Goal: Task Accomplishment & Management: Use online tool/utility

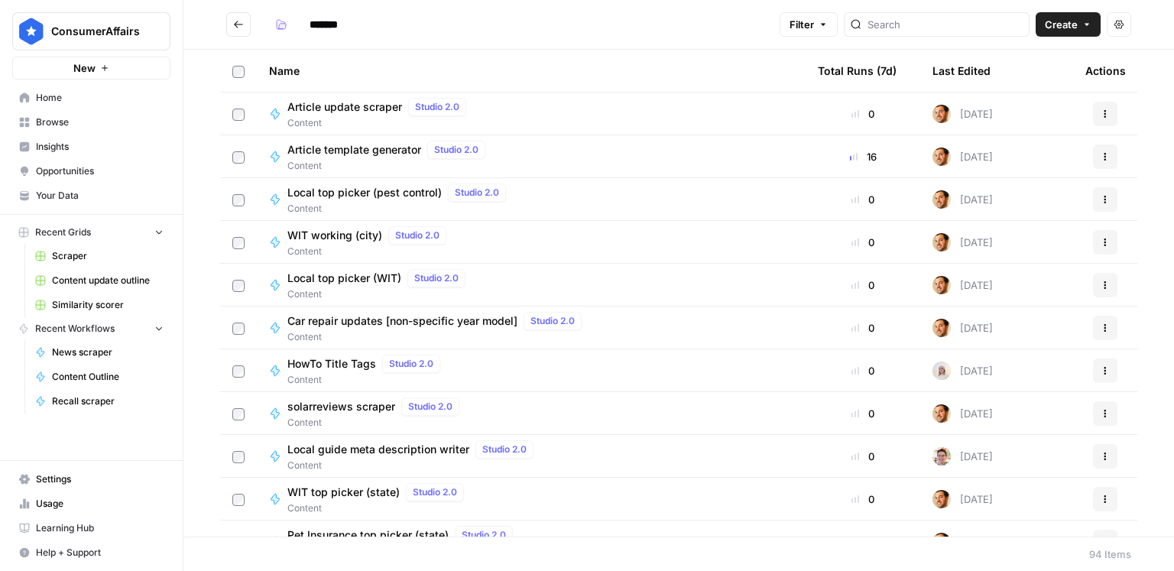
click at [1048, 18] on span "Create" at bounding box center [1061, 24] width 33 height 15
drag, startPoint x: 693, startPoint y: 34, endPoint x: 364, endPoint y: 15, distance: 329.9
click at [692, 34] on div "*******" at bounding box center [521, 24] width 504 height 24
click at [1081, 31] on button "Create" at bounding box center [1067, 24] width 65 height 24
click at [1042, 82] on span "Workflow" at bounding box center [1039, 81] width 86 height 15
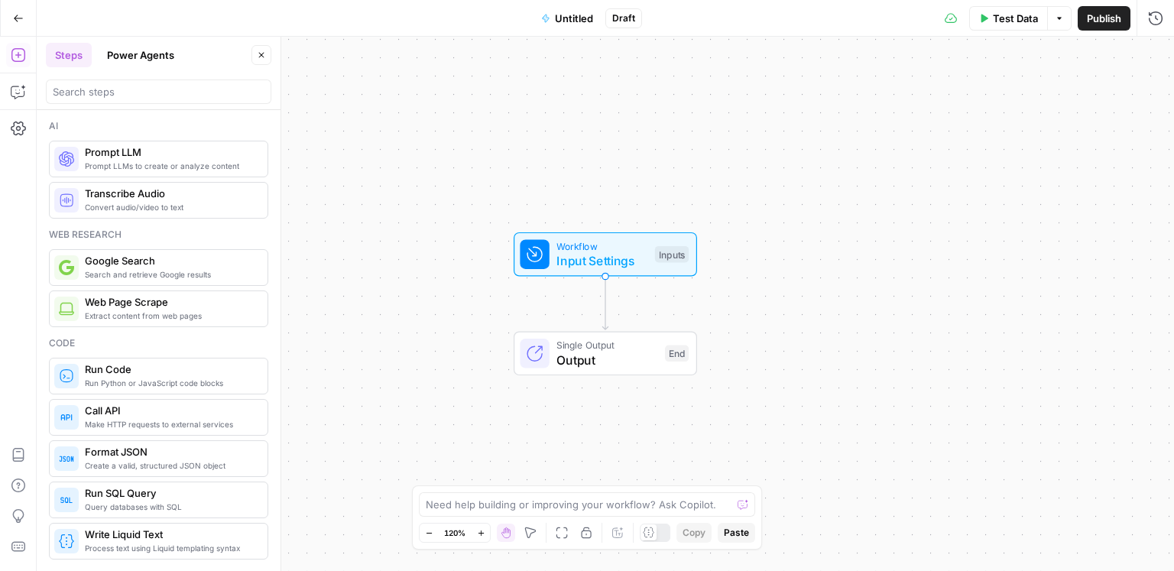
click at [630, 254] on span "Input Settings" at bounding box center [601, 260] width 91 height 18
click at [1054, 104] on span "Add Field" at bounding box center [1032, 103] width 44 height 15
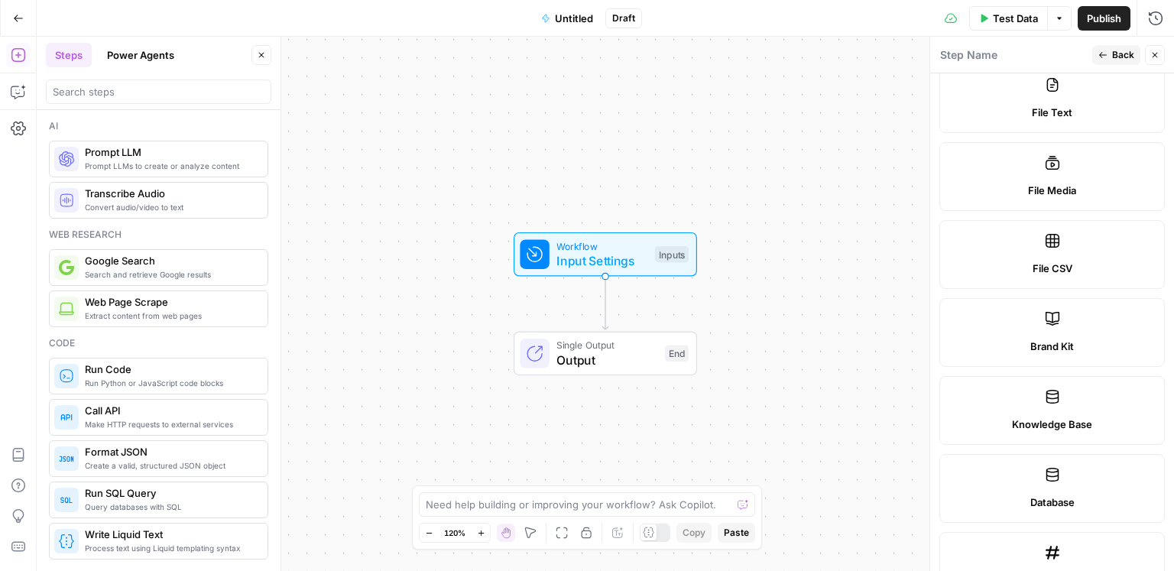
scroll to position [455, 0]
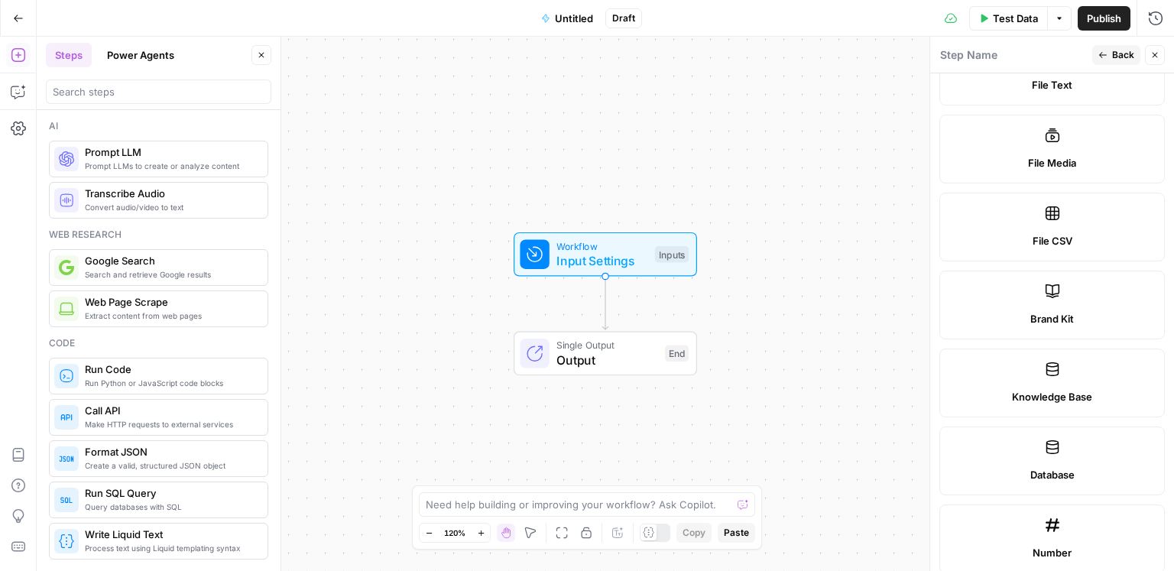
click at [1040, 236] on span "File CSV" at bounding box center [1052, 240] width 40 height 15
type textarea "Supports .csv file type"
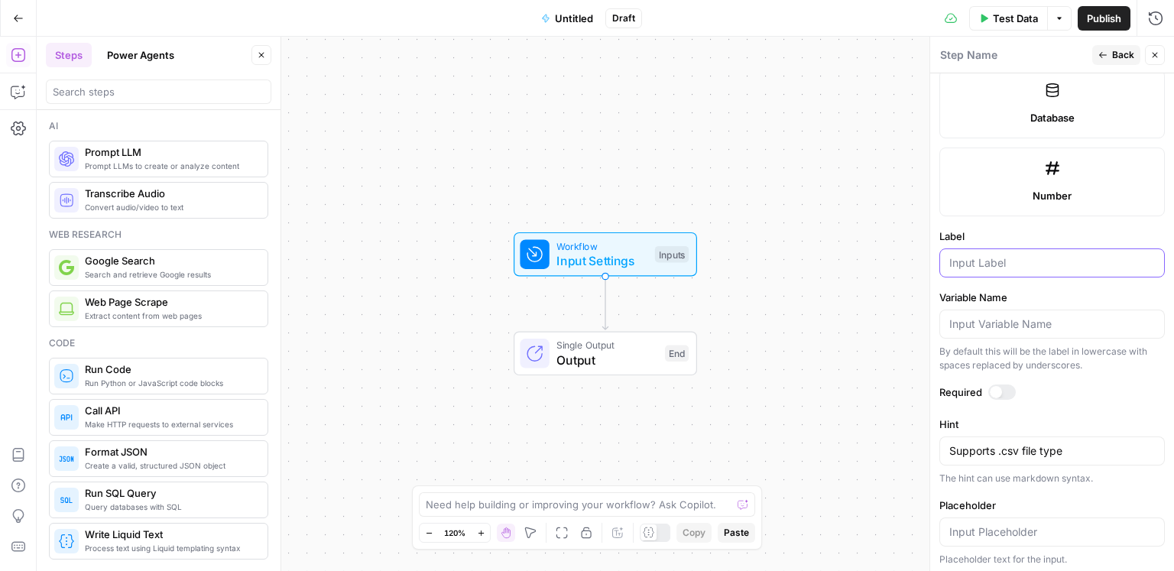
click at [977, 255] on input "Label" at bounding box center [1052, 262] width 206 height 15
paste input "Reviews CSV file"
type input "Reviews CSV file"
click at [1041, 322] on input "Variable Name" at bounding box center [1052, 323] width 206 height 15
type input "reviews_csv"
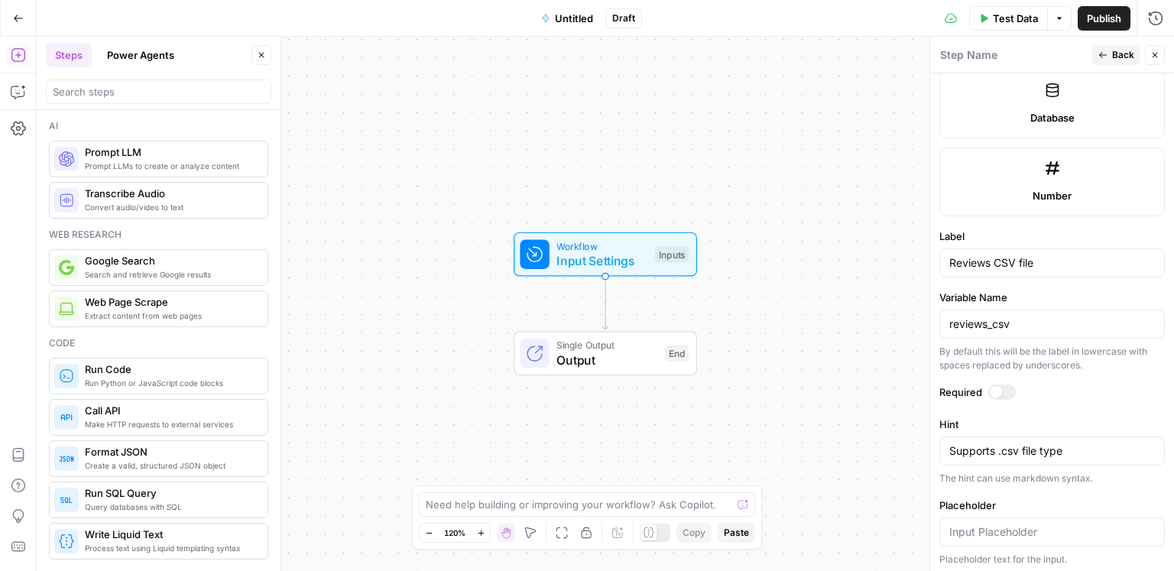
click at [1105, 54] on icon "button" at bounding box center [1103, 55] width 8 height 6
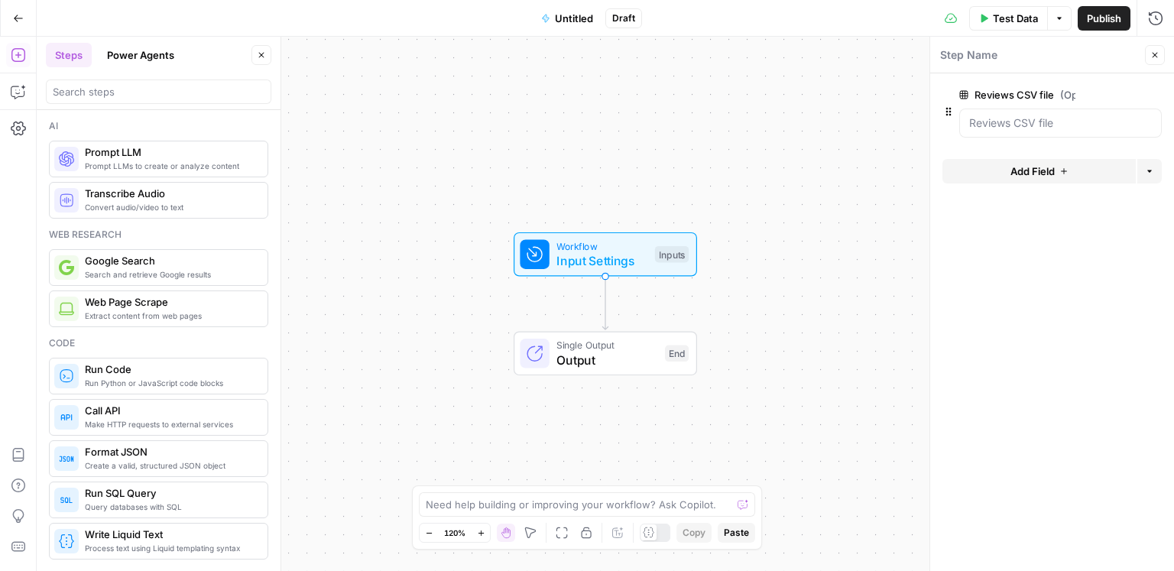
click at [1050, 171] on span "Add Field" at bounding box center [1032, 171] width 44 height 15
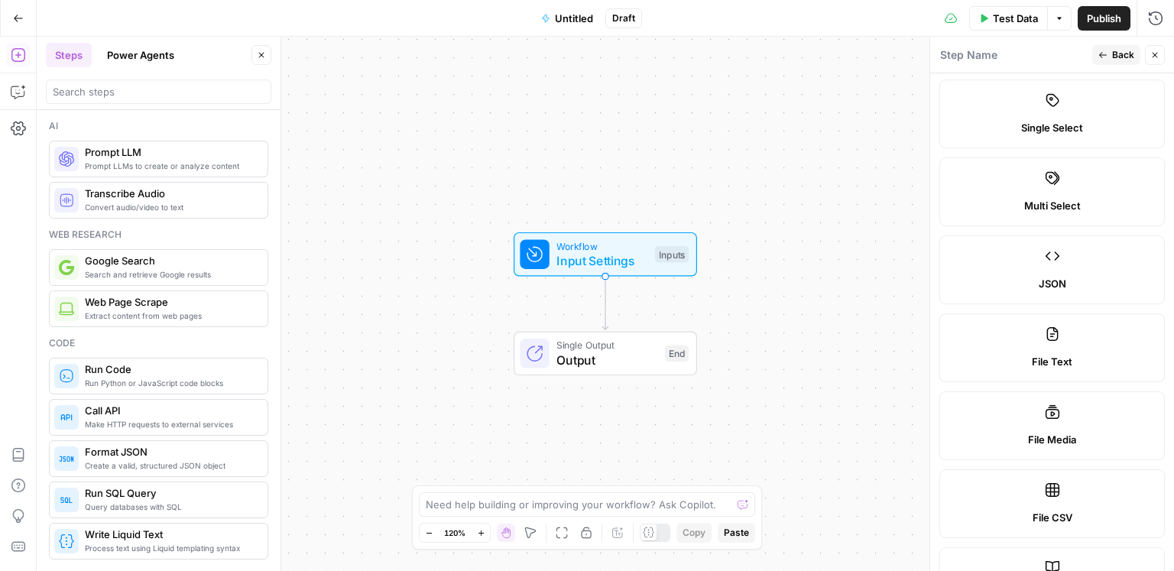
scroll to position [238, 0]
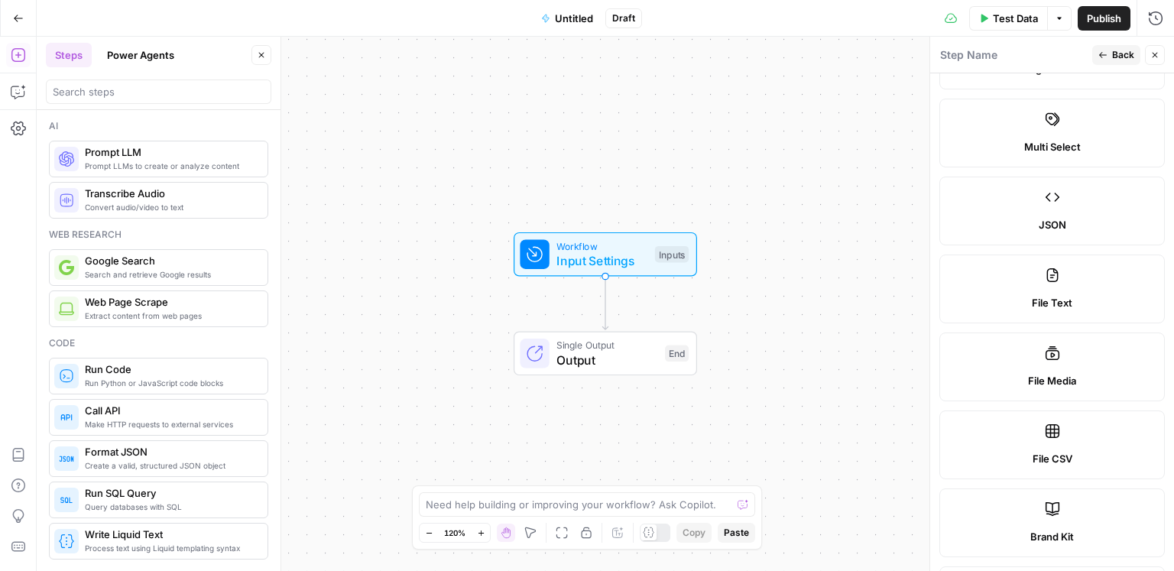
click at [1048, 427] on icon at bounding box center [1052, 430] width 15 height 15
type textarea "Supports .csv file type"
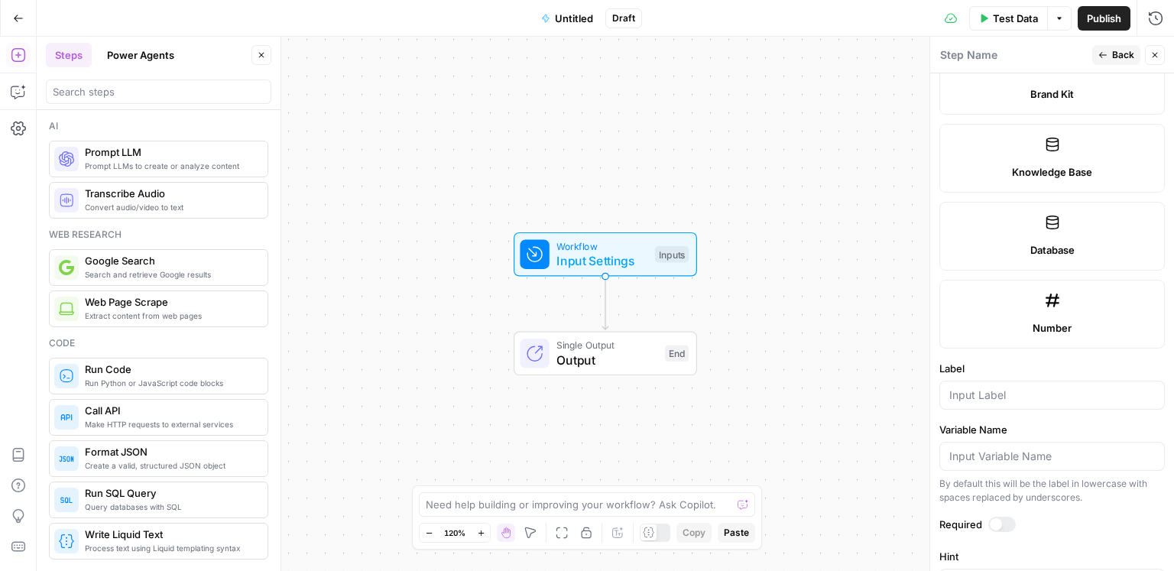
scroll to position [733, 0]
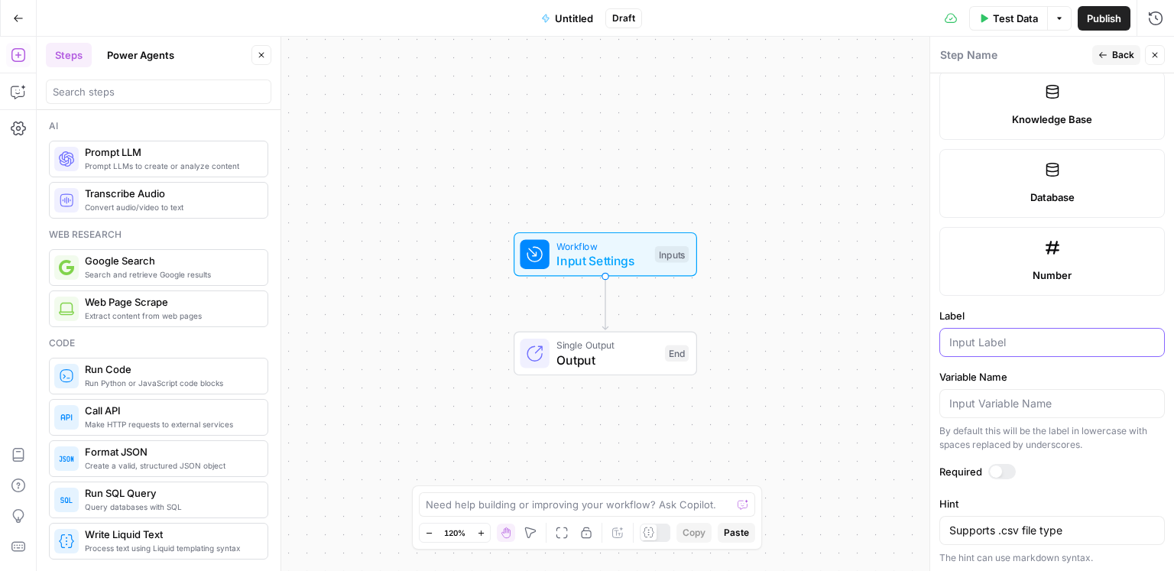
click at [1004, 346] on div at bounding box center [1051, 342] width 225 height 29
paste input "States to cover CSV"
type input "States to cover CSV"
click at [1042, 403] on input "Variable Name" at bounding box center [1052, 403] width 206 height 15
paste input "States to cover CSV"
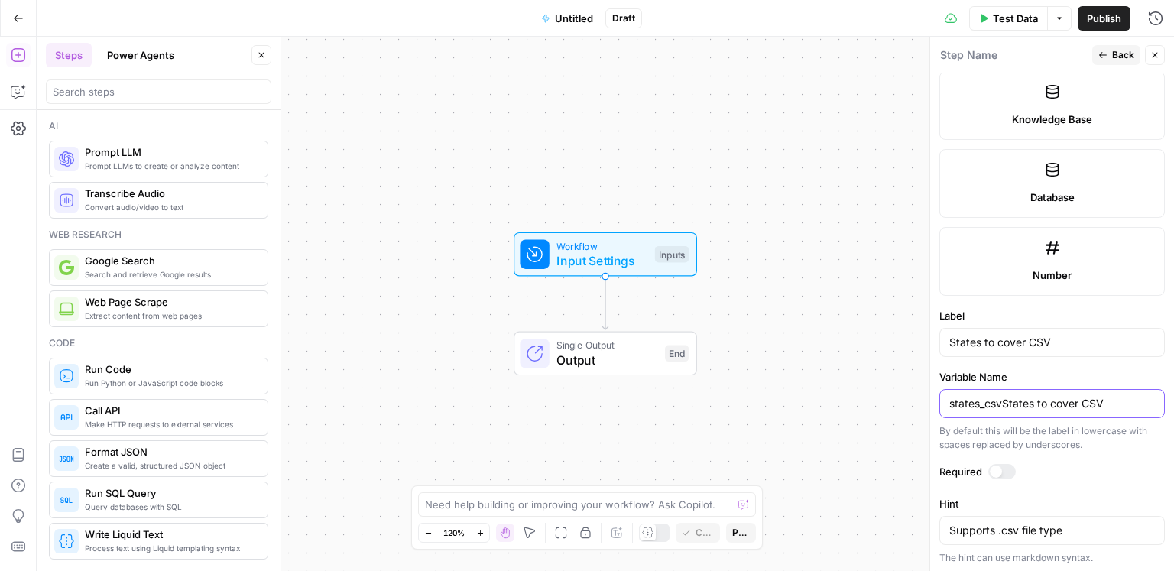
type input "states_csv"
click at [446, 335] on div "Workflow Input Settings Inputs Single Output Output End" at bounding box center [605, 304] width 1137 height 534
drag, startPoint x: 371, startPoint y: 259, endPoint x: 1173, endPoint y: 66, distance: 824.4
click at [377, 258] on div "Workflow Input Settings Inputs Single Output Output End" at bounding box center [605, 304] width 1137 height 534
click at [1160, 57] on button "Close" at bounding box center [1155, 55] width 20 height 20
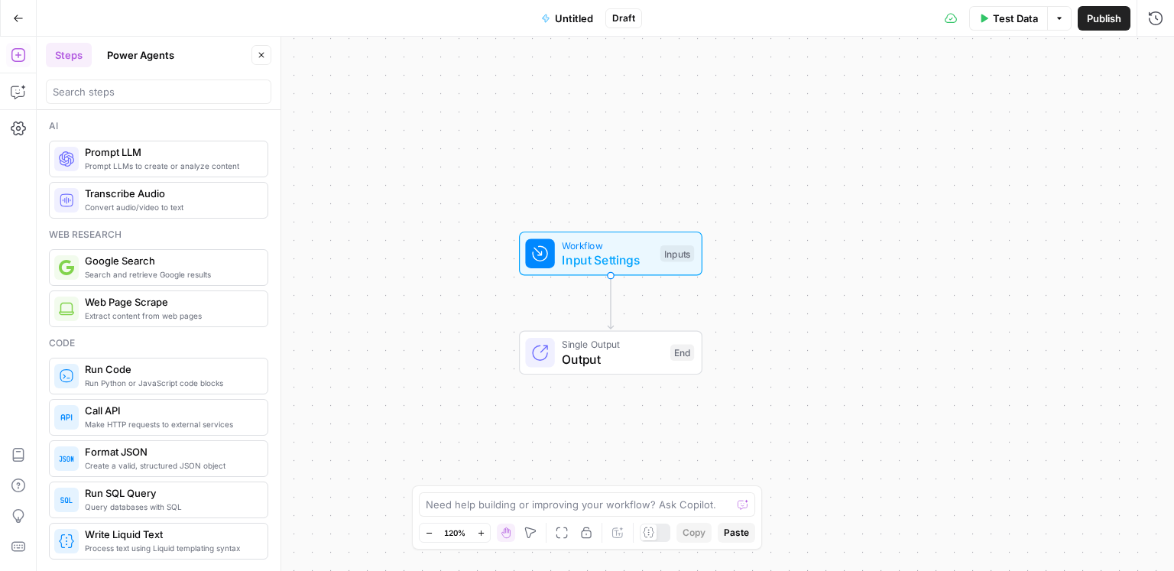
click at [423, 228] on div "Workflow Input Settings Inputs Single Output Output End" at bounding box center [605, 304] width 1137 height 534
click at [522, 350] on span "Run Code" at bounding box center [607, 359] width 193 height 18
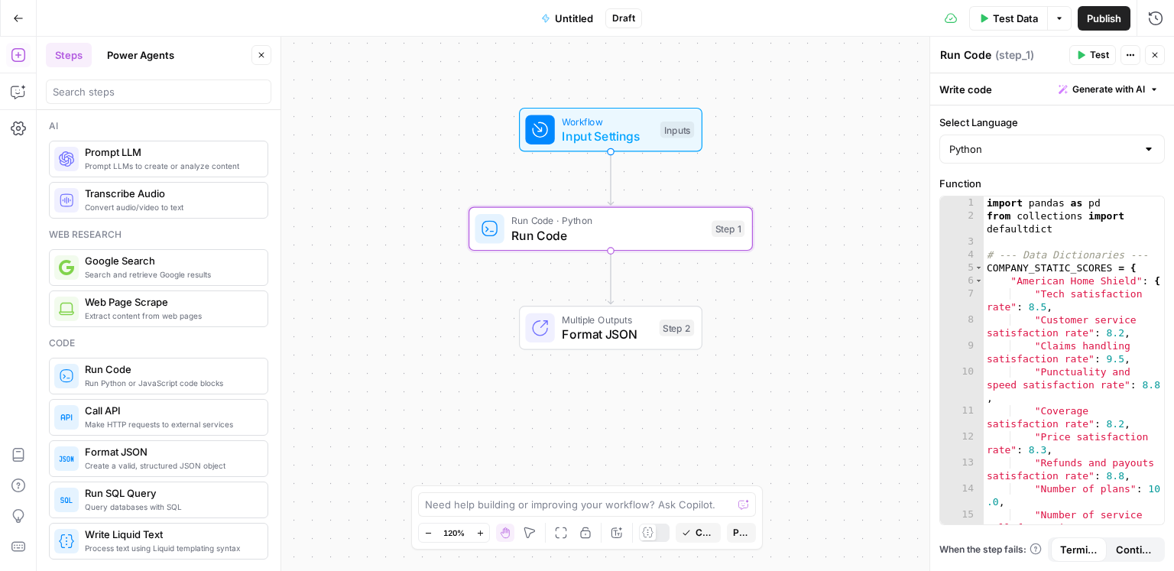
drag, startPoint x: 400, startPoint y: 366, endPoint x: 400, endPoint y: 241, distance: 125.3
click at [400, 241] on div "Workflow Input Settings Inputs Run Code · Python Run Code Step 1 Multiple Outpu…" at bounding box center [605, 304] width 1137 height 534
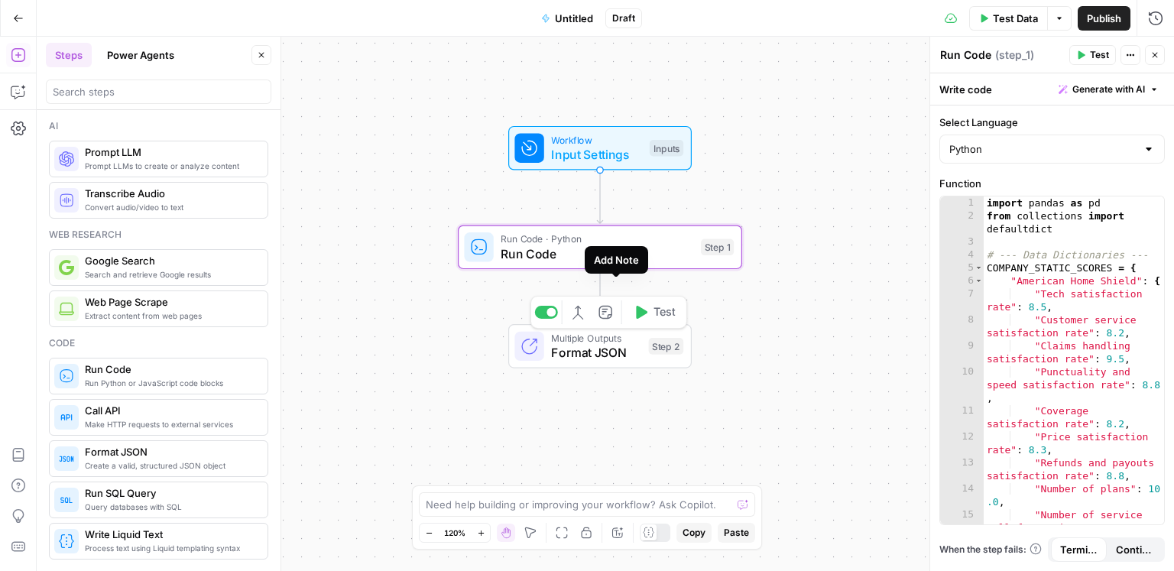
drag, startPoint x: 611, startPoint y: 326, endPoint x: 598, endPoint y: 352, distance: 29.0
click at [598, 352] on span "Format JSON" at bounding box center [596, 352] width 90 height 18
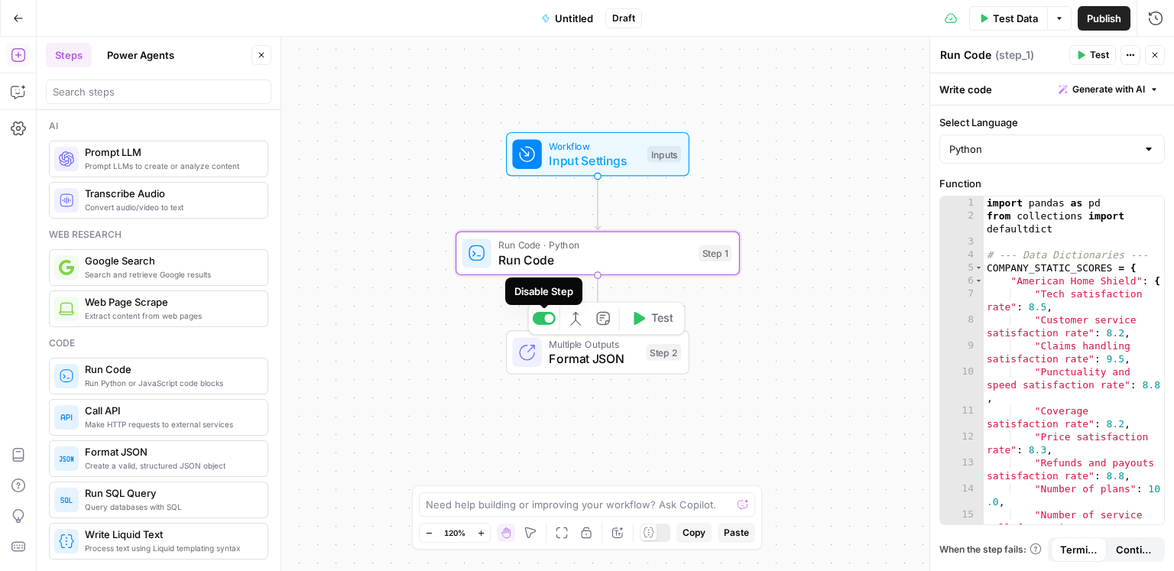
click at [575, 348] on span "Multiple Outputs" at bounding box center [594, 344] width 90 height 15
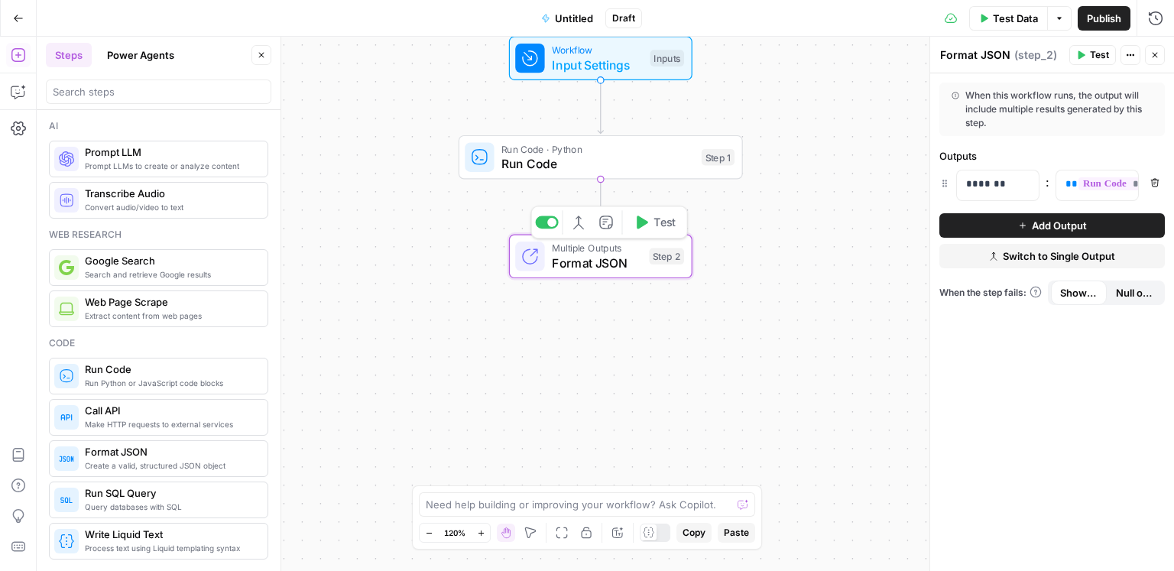
drag, startPoint x: 633, startPoint y: 346, endPoint x: 625, endPoint y: 235, distance: 111.9
click at [633, 241] on span "Multiple Outputs" at bounding box center [597, 248] width 90 height 15
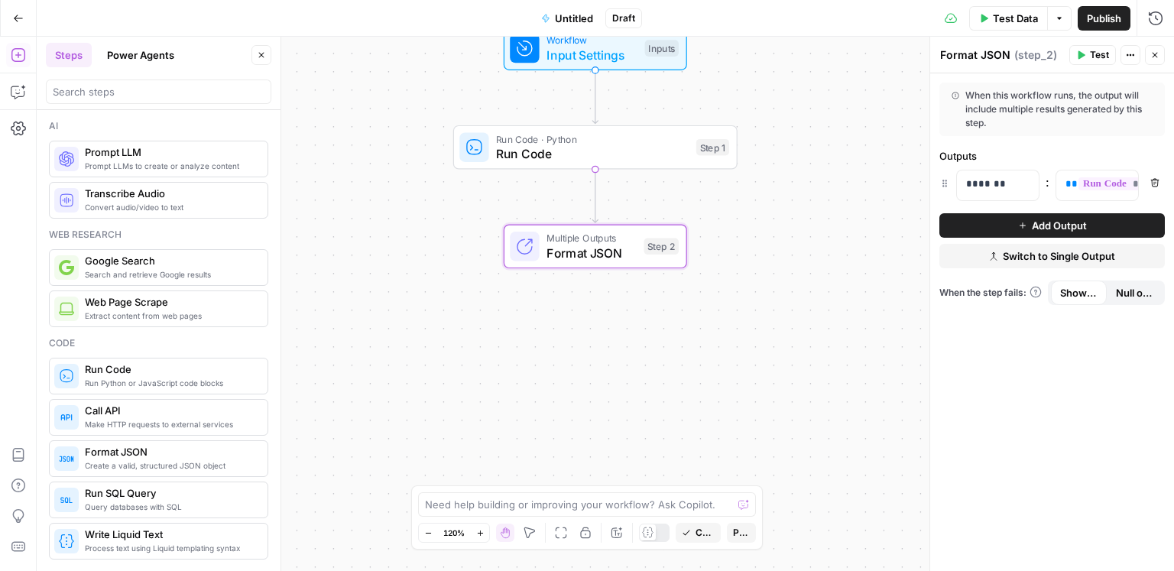
click at [629, 324] on div "Workflow Input Settings Inputs Run Code · Python Run Code Step 1 Multiple Outpu…" at bounding box center [605, 304] width 1137 height 534
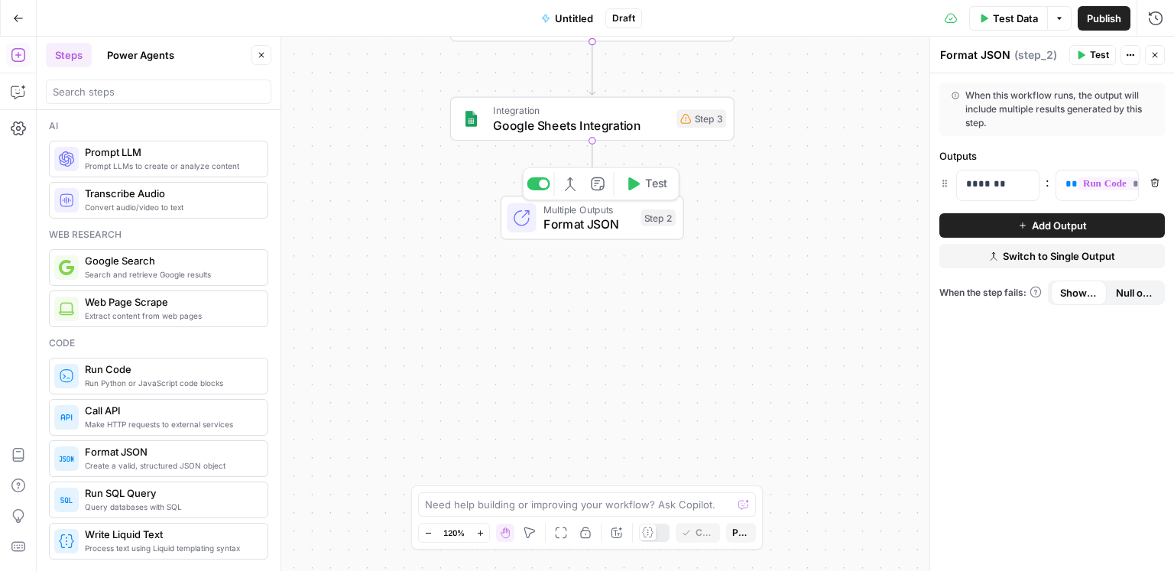
drag, startPoint x: 611, startPoint y: 344, endPoint x: 608, endPoint y: 216, distance: 127.6
click at [608, 217] on span "Format JSON" at bounding box center [588, 224] width 90 height 18
click at [575, 186] on icon "button" at bounding box center [569, 184] width 15 height 15
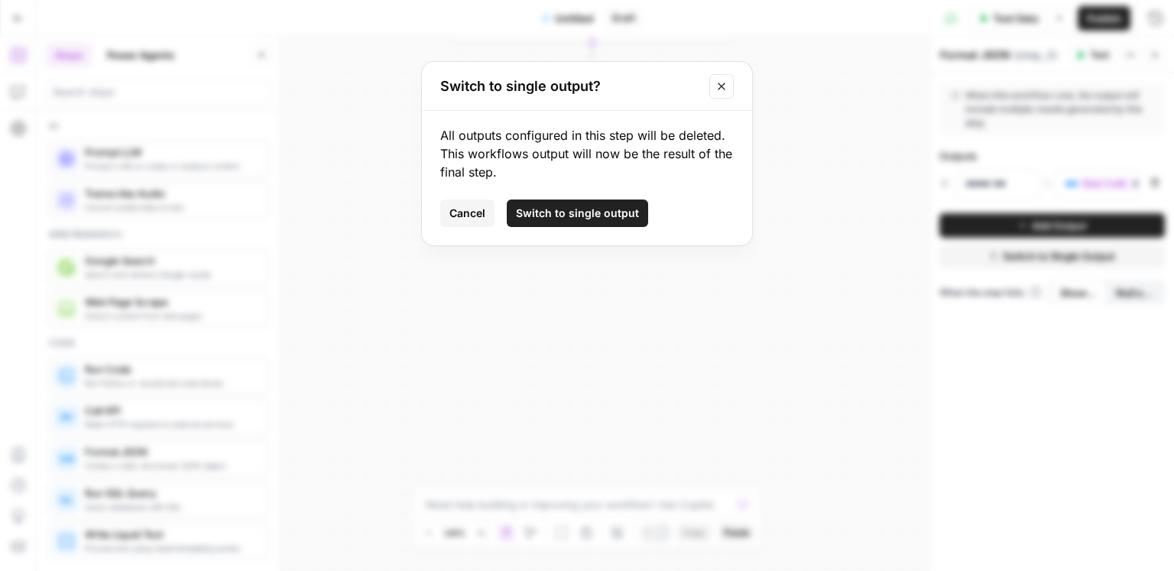
click at [581, 212] on span "Switch to single output" at bounding box center [577, 213] width 123 height 15
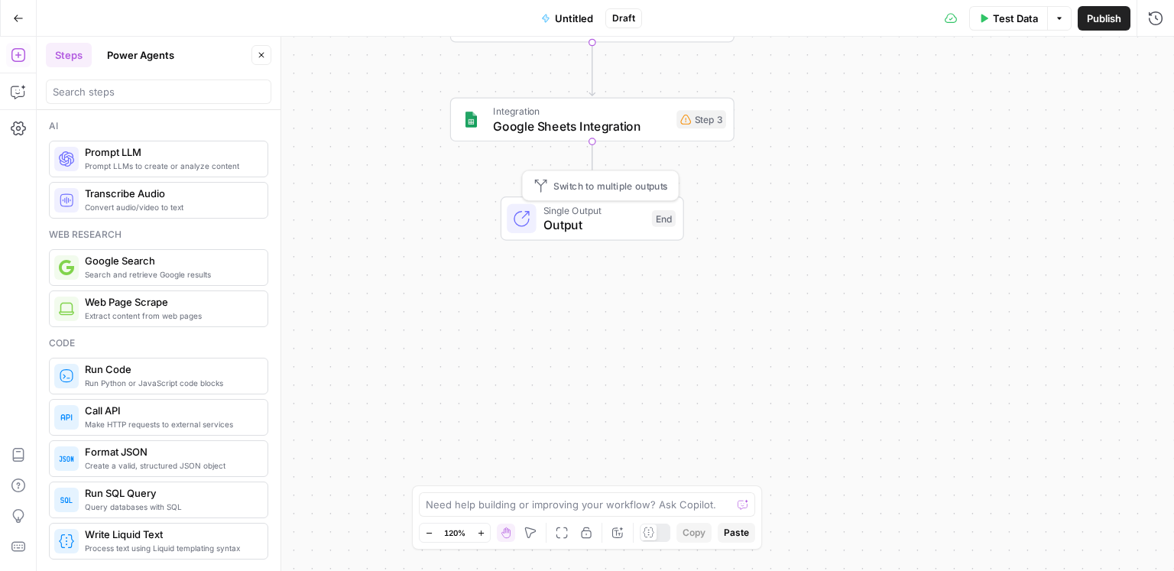
click at [620, 230] on span "Output" at bounding box center [593, 224] width 101 height 18
click at [612, 229] on span "Output" at bounding box center [593, 224] width 101 height 18
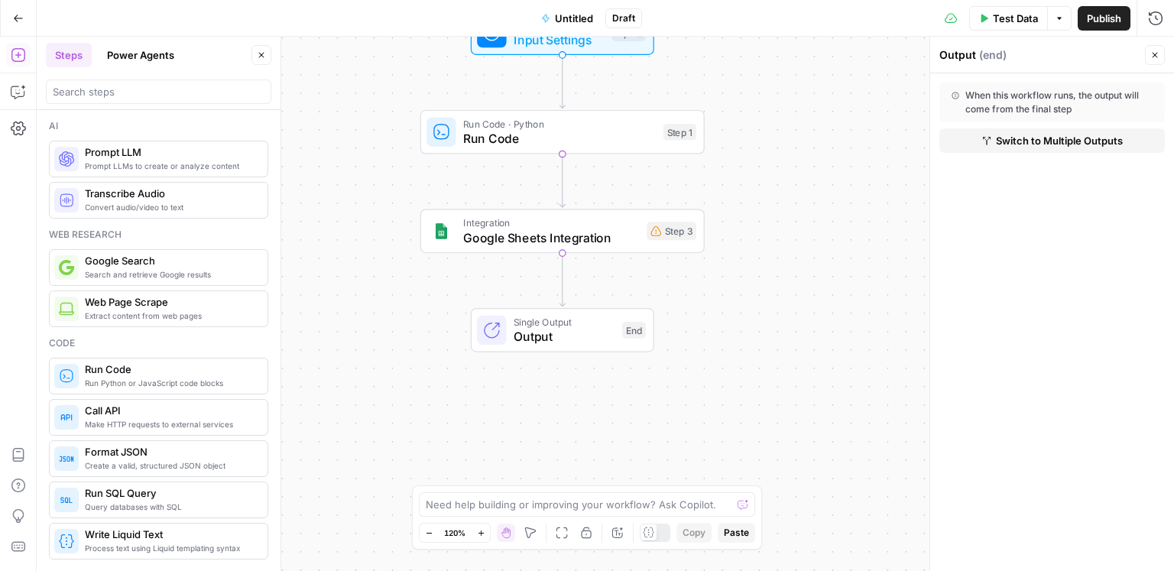
drag, startPoint x: 480, startPoint y: 314, endPoint x: 451, endPoint y: 421, distance: 110.9
click at [450, 426] on div "Workflow Input Settings Inputs Run Code · Python Run Code Step 1 Integration Go…" at bounding box center [605, 304] width 1137 height 534
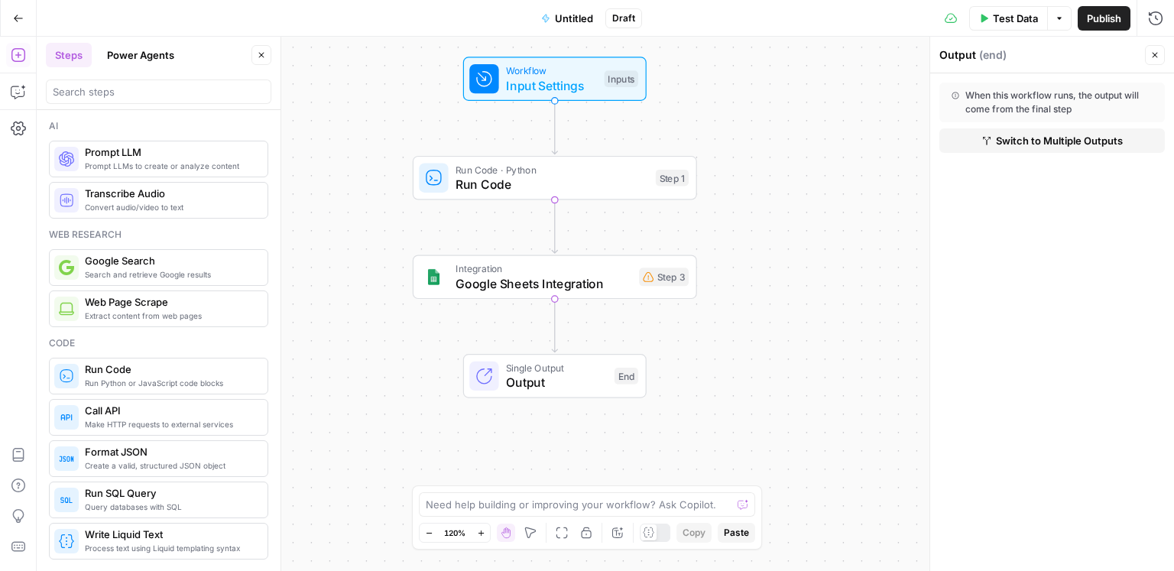
drag, startPoint x: 438, startPoint y: 423, endPoint x: 436, endPoint y: 433, distance: 9.3
click at [436, 433] on div "Workflow Input Settings Inputs Run Code · Python Run Code Step 1 Integration Go…" at bounding box center [605, 304] width 1137 height 534
click at [719, 215] on div "Workflow Input Settings Inputs Run Code · Python Run Code Step 1 Integration Go…" at bounding box center [605, 304] width 1137 height 534
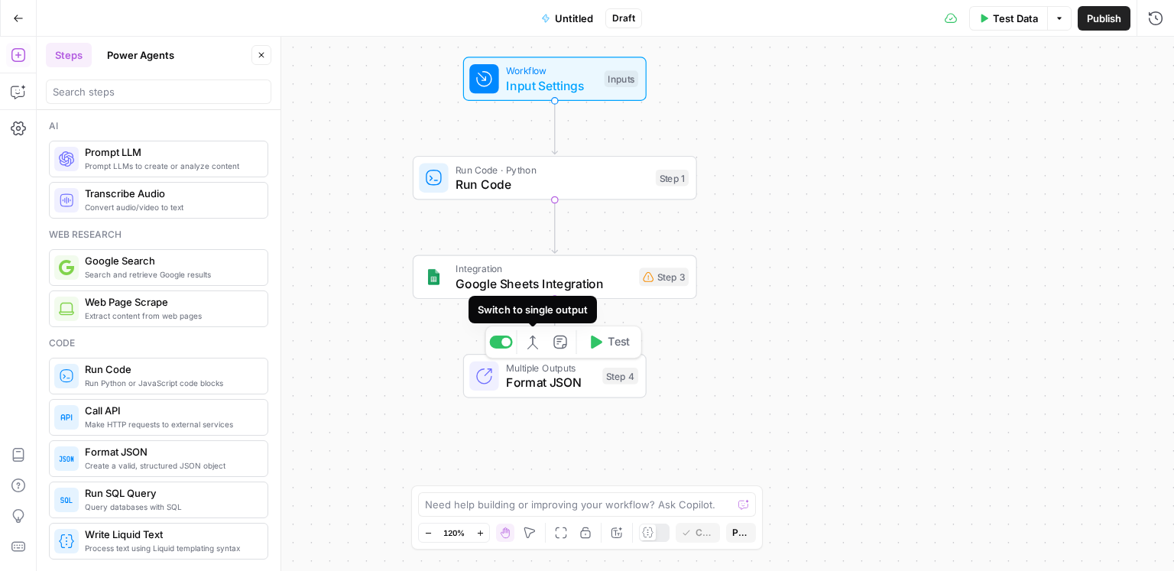
click at [532, 342] on icon "button" at bounding box center [530, 342] width 5 height 12
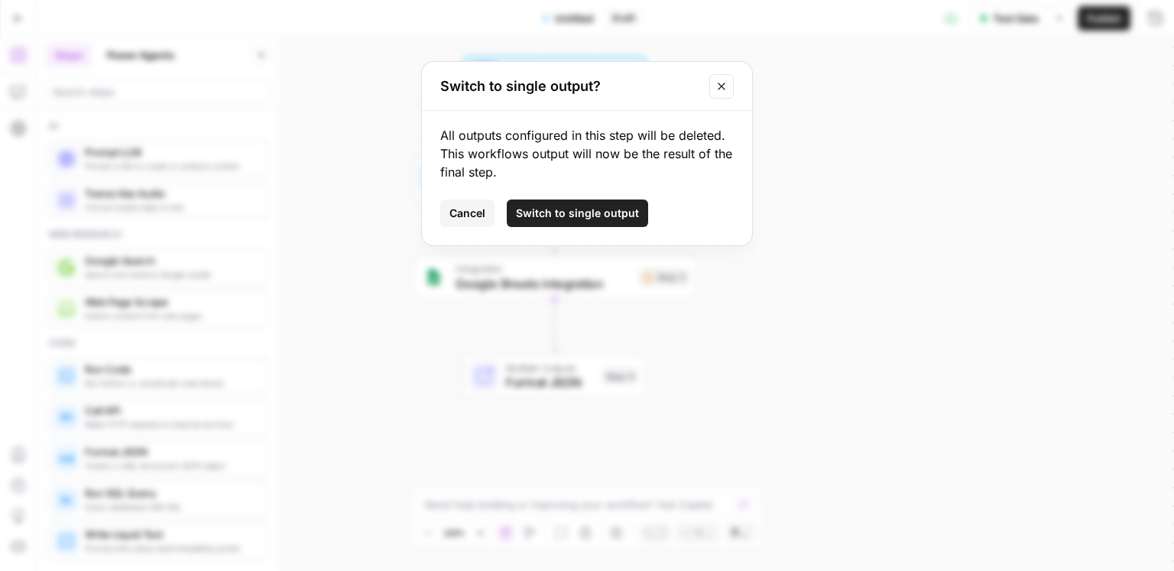
click at [573, 201] on button "Switch to single output" at bounding box center [577, 213] width 141 height 28
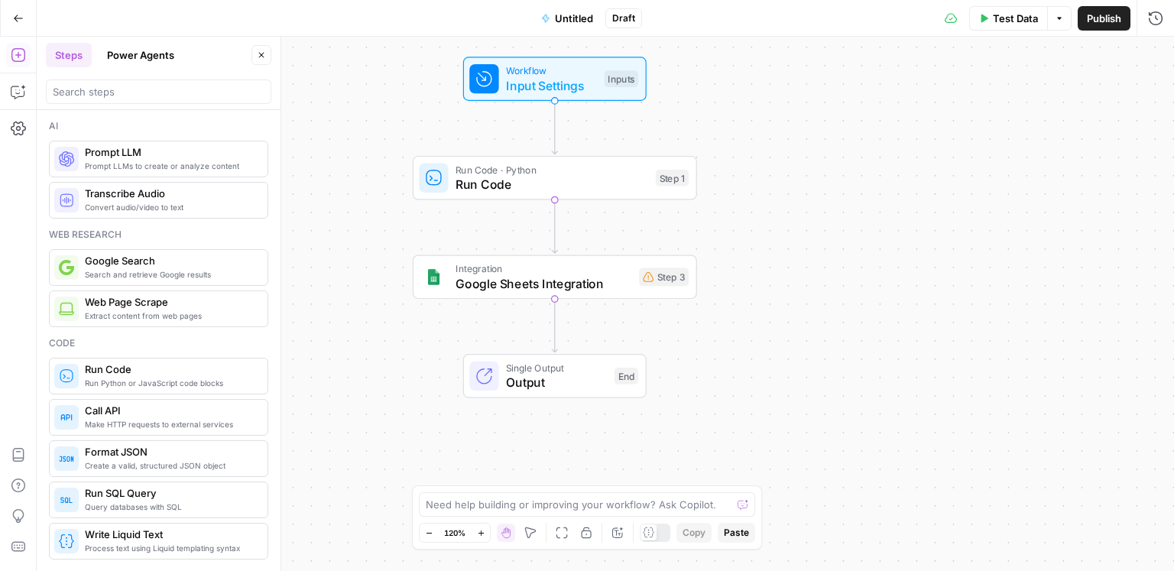
click at [13, 63] on button "Add Steps" at bounding box center [18, 55] width 24 height 24
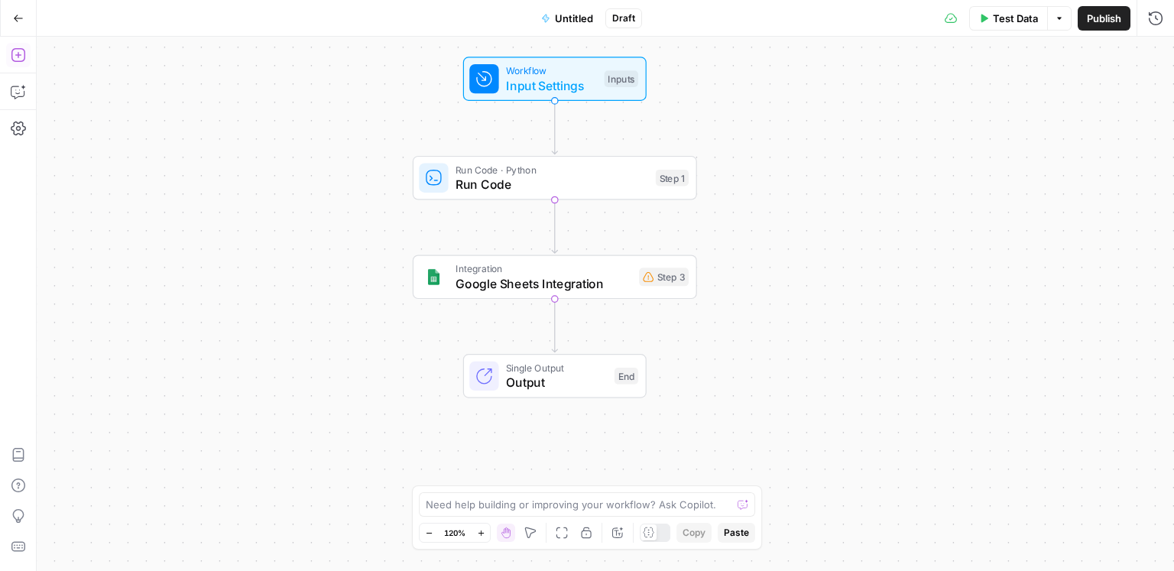
click at [16, 62] on icon "button" at bounding box center [18, 54] width 15 height 15
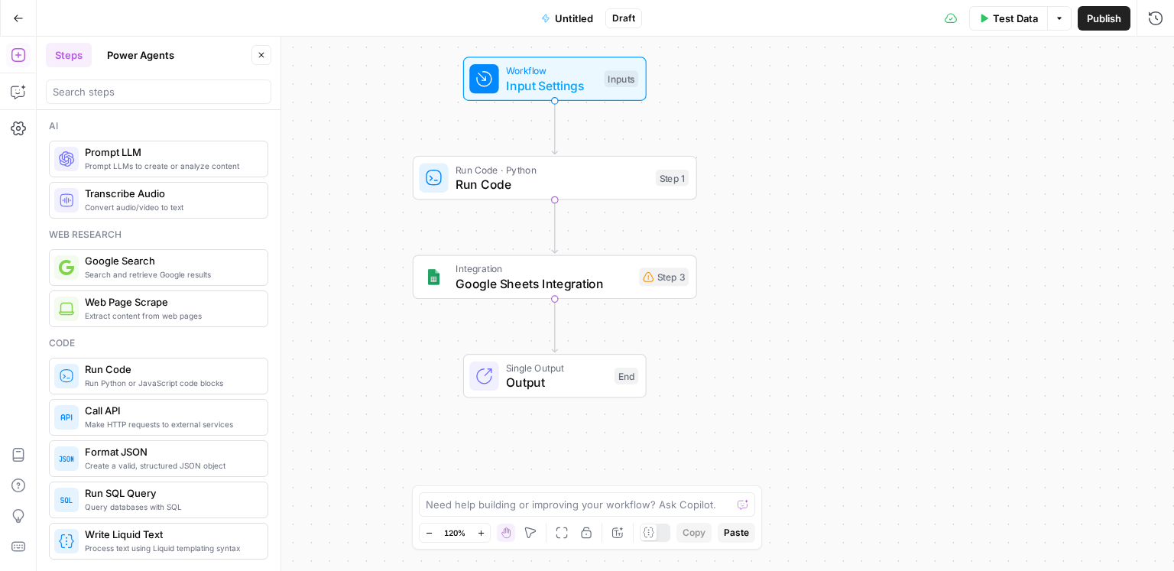
click at [126, 110] on div "Ai Prompt LLMs to create or analyze content Prompt LLM Convert audio/video to t…" at bounding box center [159, 340] width 244 height 461
click at [129, 95] on input "search" at bounding box center [159, 91] width 212 height 15
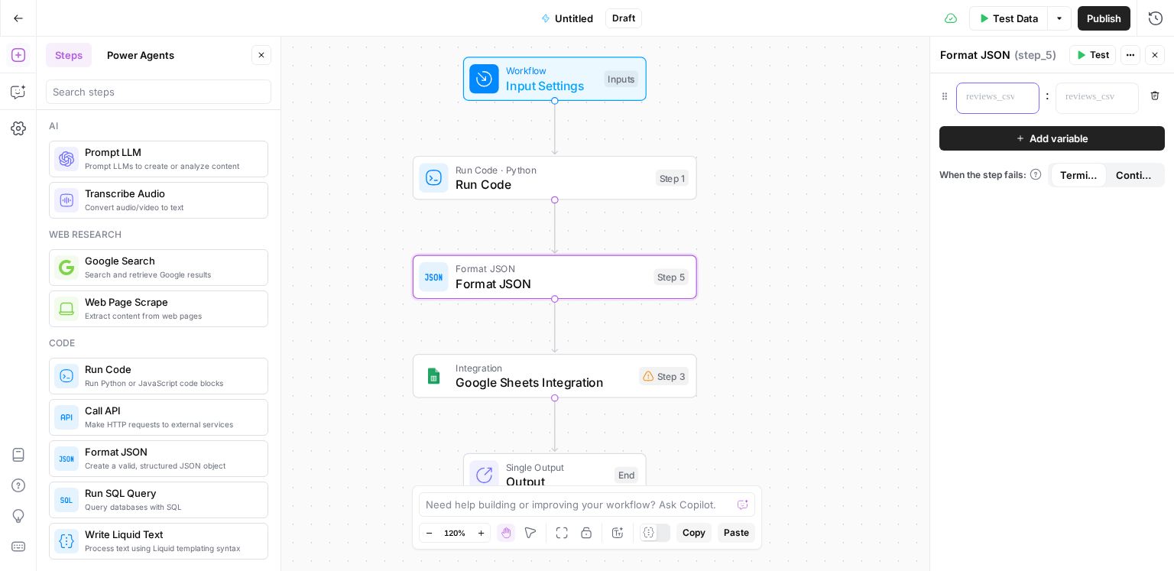
click at [1002, 96] on p at bounding box center [985, 96] width 39 height 15
click at [1101, 100] on p at bounding box center [1084, 96] width 39 height 15
click at [577, 384] on span "Google Sheets Integration" at bounding box center [543, 382] width 176 height 18
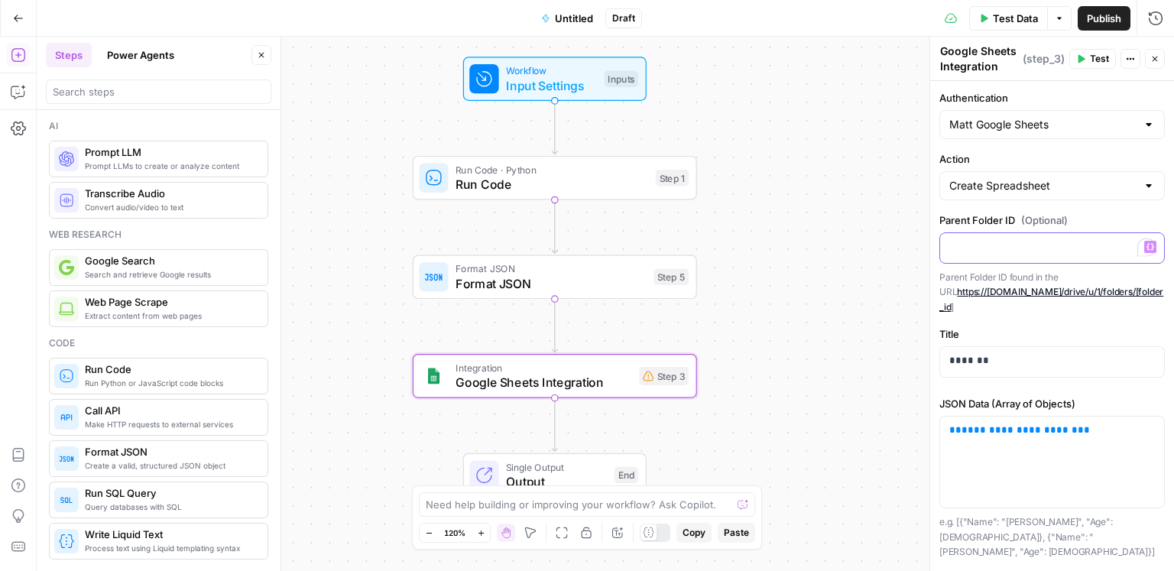
drag, startPoint x: 1038, startPoint y: 251, endPoint x: 1032, endPoint y: 300, distance: 50.0
click at [1038, 251] on p "To enrich screen reader interactions, please activate Accessibility in Grammarl…" at bounding box center [1052, 246] width 206 height 15
drag, startPoint x: 964, startPoint y: 348, endPoint x: 929, endPoint y: 346, distance: 35.2
click at [929, 346] on div "**********" at bounding box center [1051, 304] width 245 height 534
click at [989, 425] on span "**********" at bounding box center [1019, 430] width 116 height 10
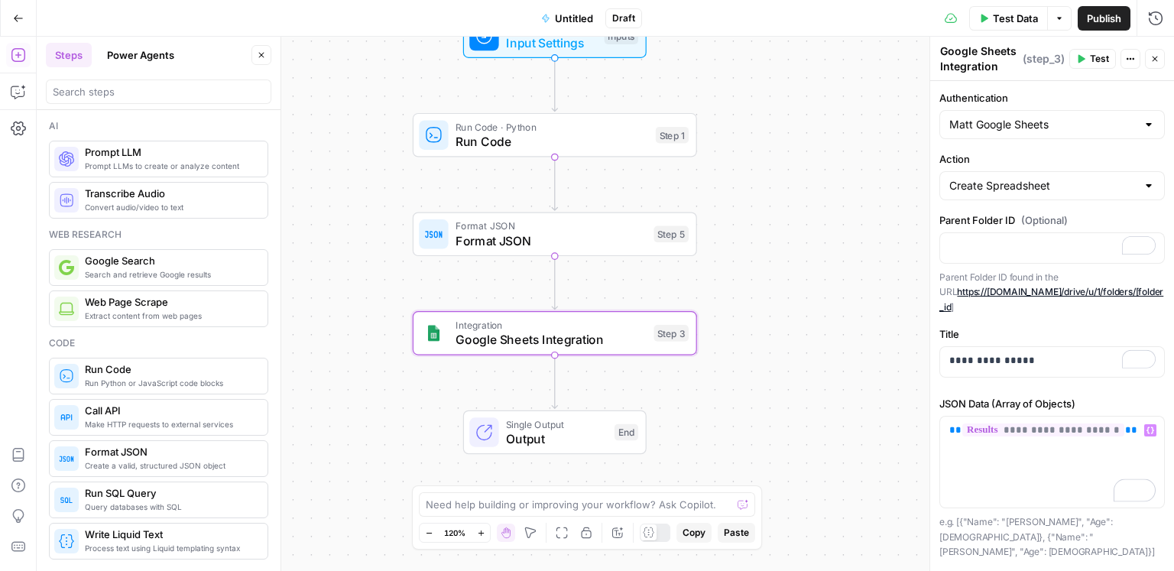
click at [575, 16] on span "Untitled" at bounding box center [574, 18] width 38 height 15
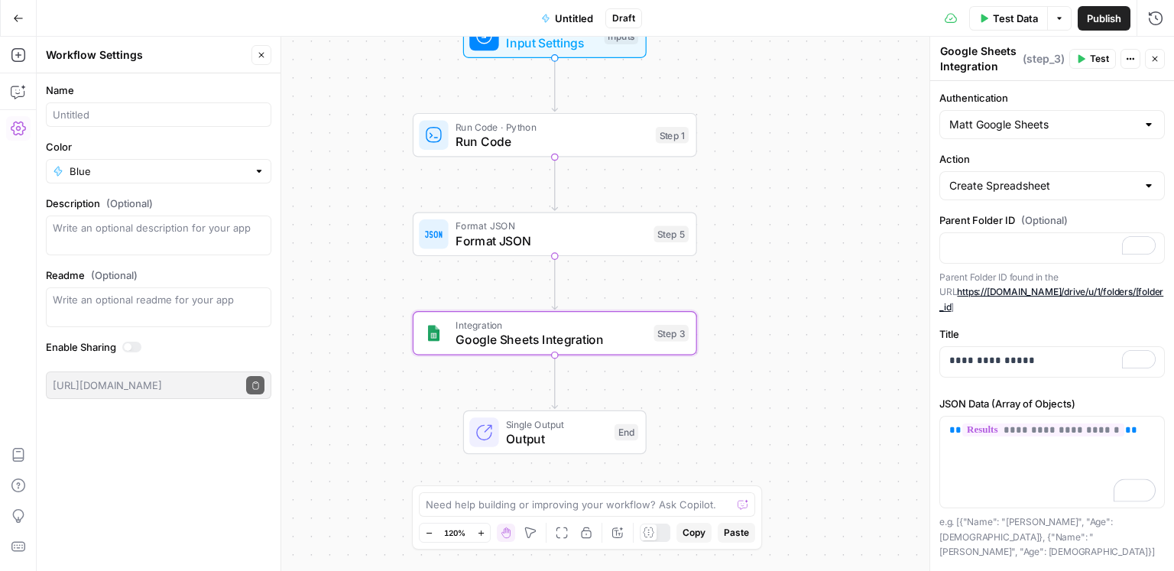
click at [183, 125] on div at bounding box center [158, 114] width 225 height 24
type input "Tax relief top picker (state)"
click at [449, 127] on div "Run Code · Python Run Code Step 1 Copy step Delete step Add Note Test" at bounding box center [554, 134] width 270 height 31
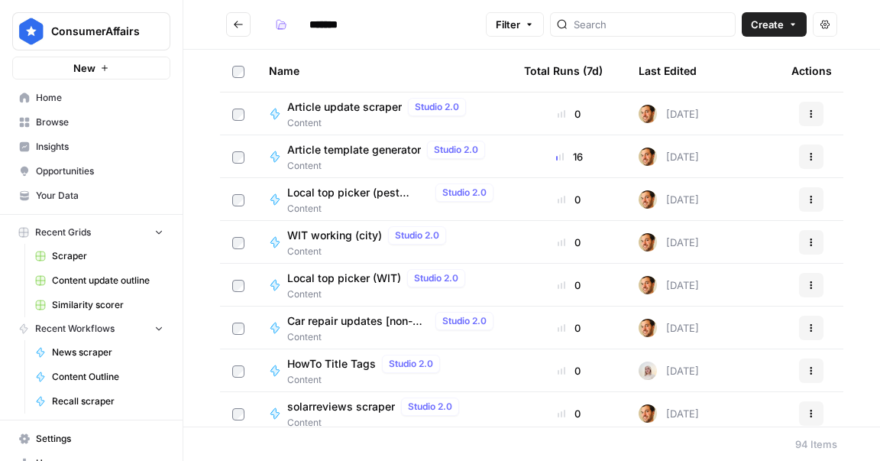
click at [665, 33] on div at bounding box center [643, 24] width 186 height 24
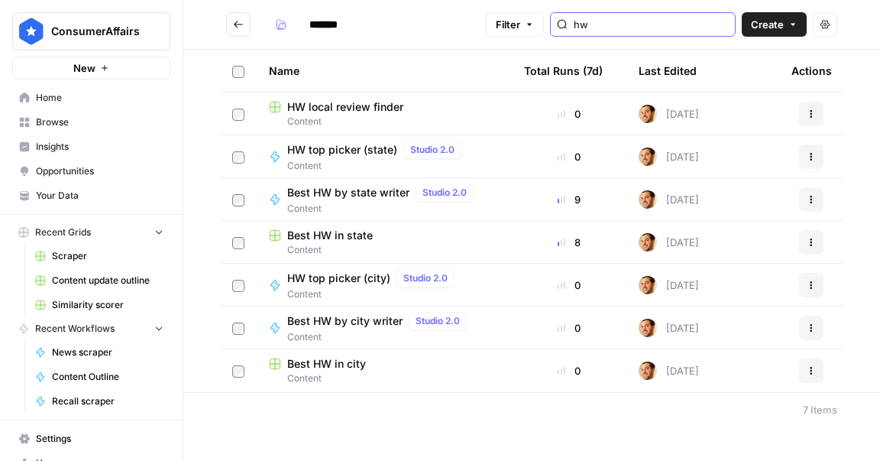
type input "hw"
click at [358, 144] on span "HW top picker (state)" at bounding box center [342, 149] width 110 height 15
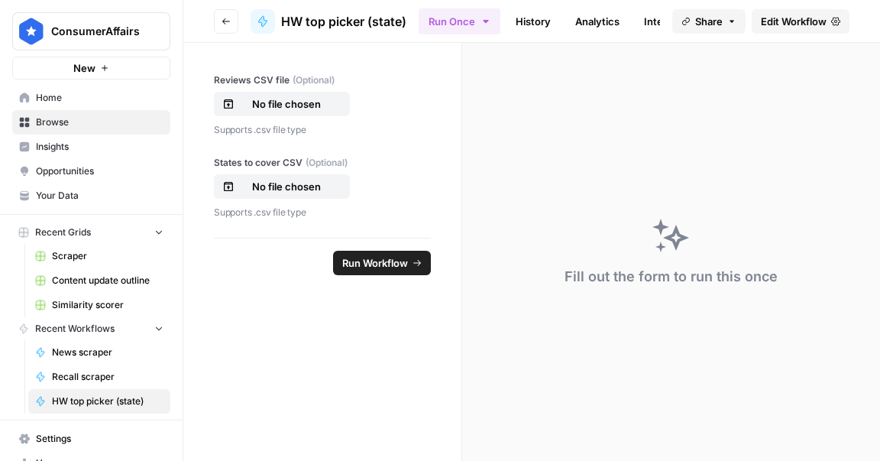
click at [799, 17] on span "Edit Workflow" at bounding box center [794, 21] width 66 height 15
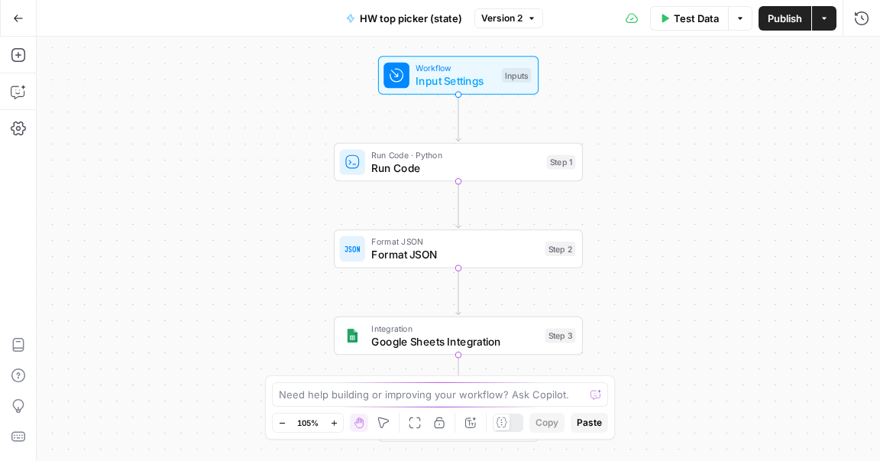
click at [448, 92] on div "Workflow Input Settings Inputs" at bounding box center [458, 75] width 160 height 38
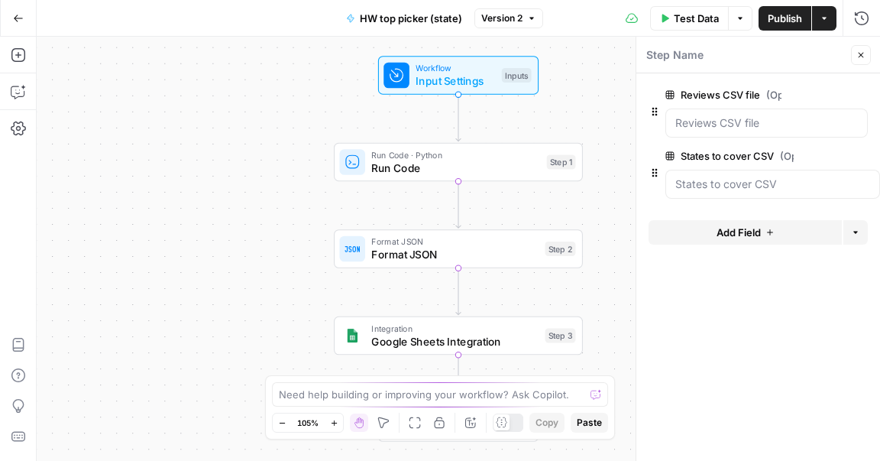
scroll to position [0, 2]
click at [821, 89] on span "edit field" at bounding box center [811, 95] width 34 height 12
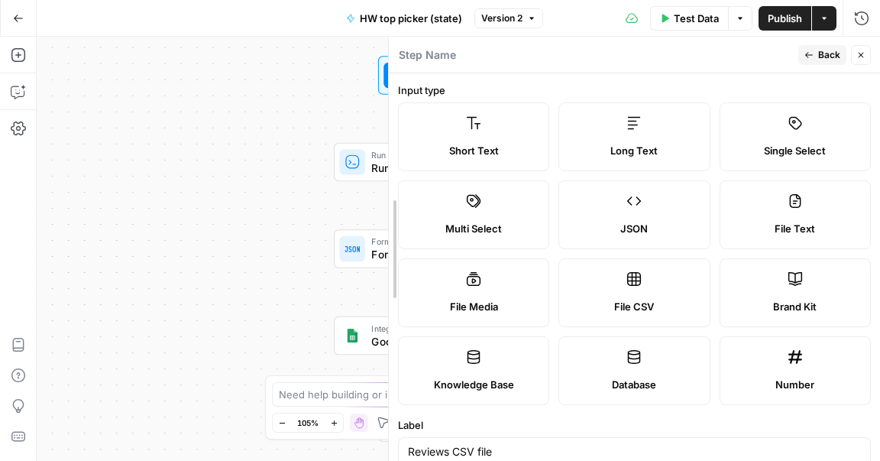
drag, startPoint x: 638, startPoint y: 141, endPoint x: 442, endPoint y: 157, distance: 196.3
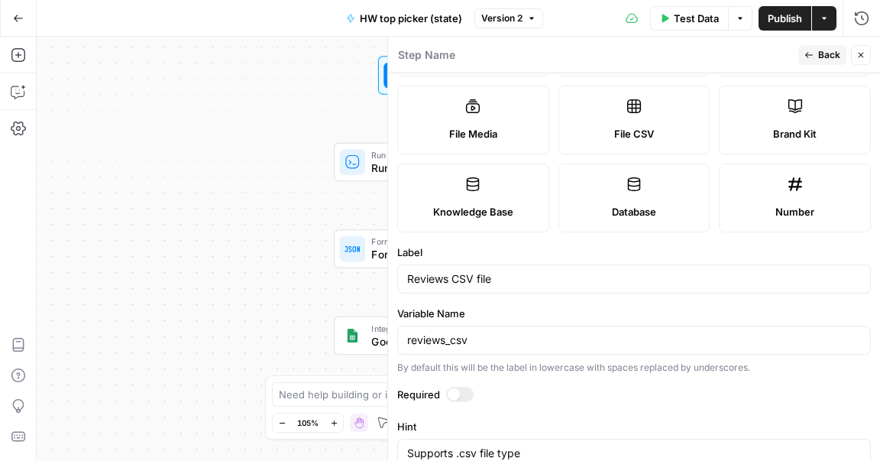
scroll to position [170, 0]
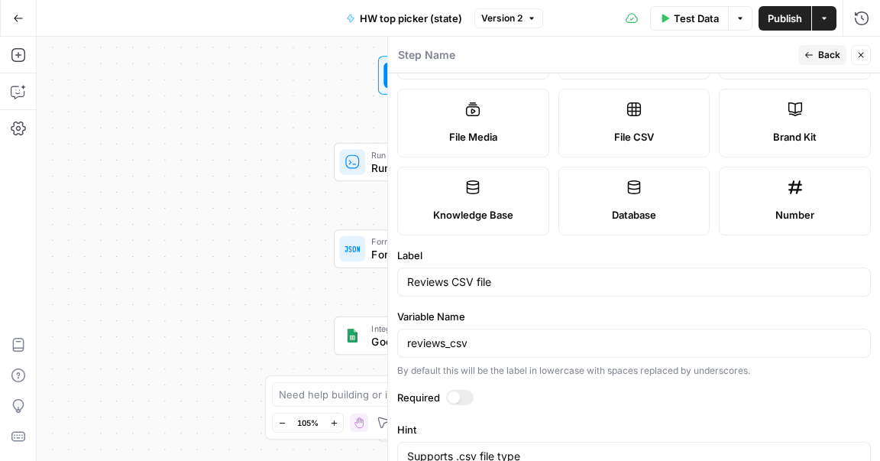
click at [545, 290] on div "Reviews CSV file" at bounding box center [634, 281] width 474 height 29
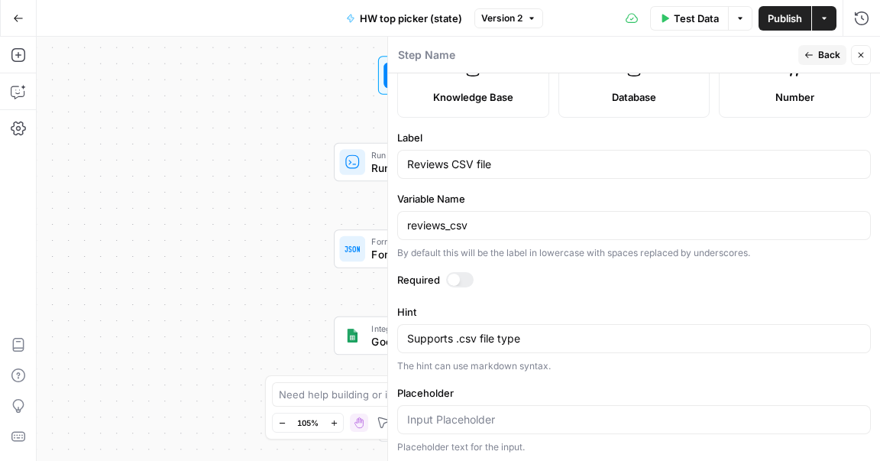
click at [811, 52] on icon "button" at bounding box center [809, 54] width 9 height 9
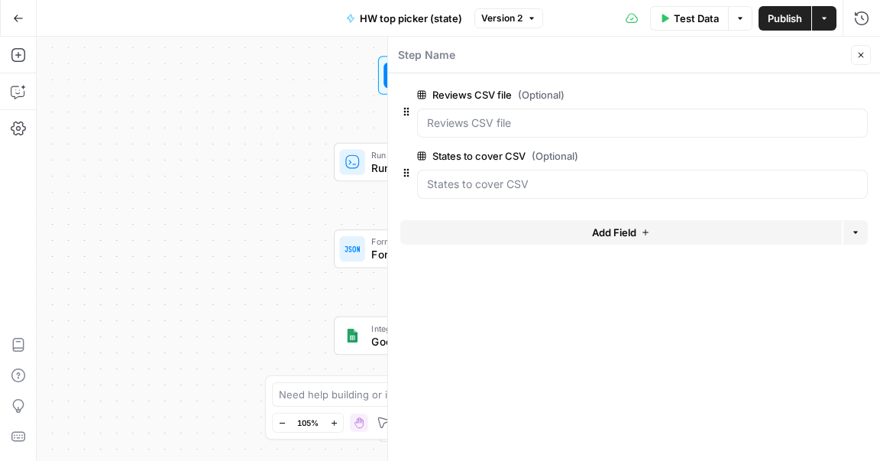
click at [825, 157] on span "edit field" at bounding box center [811, 156] width 34 height 12
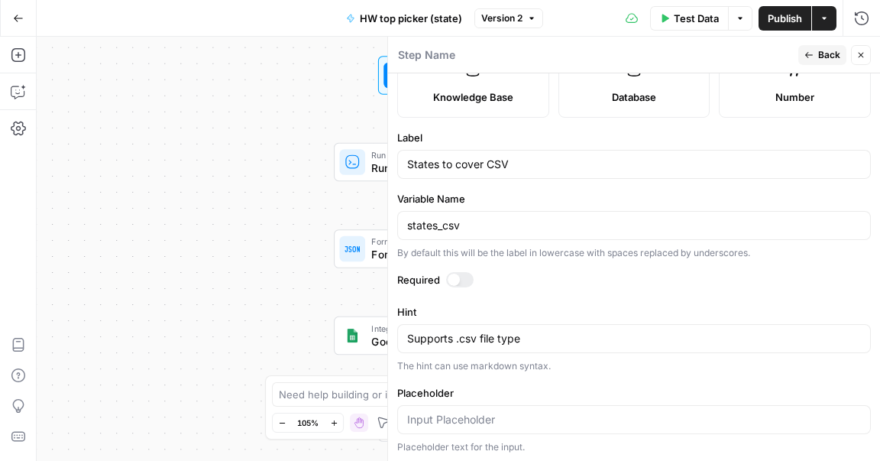
drag, startPoint x: 585, startPoint y: 183, endPoint x: 578, endPoint y: 169, distance: 15.8
click at [584, 182] on form "Input type Short Text Long Text Single Select Multi Select JSON File Text File …" at bounding box center [634, 266] width 492 height 387
click at [578, 169] on input "States to cover CSV" at bounding box center [634, 164] width 454 height 15
click at [817, 55] on button "Back" at bounding box center [823, 55] width 48 height 20
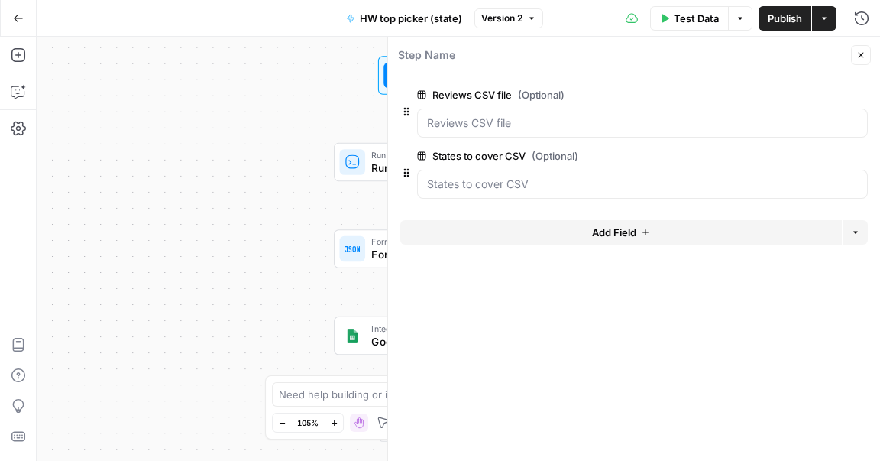
click at [878, 53] on header "Step Name Close" at bounding box center [634, 55] width 492 height 37
click at [865, 53] on icon "button" at bounding box center [861, 54] width 9 height 9
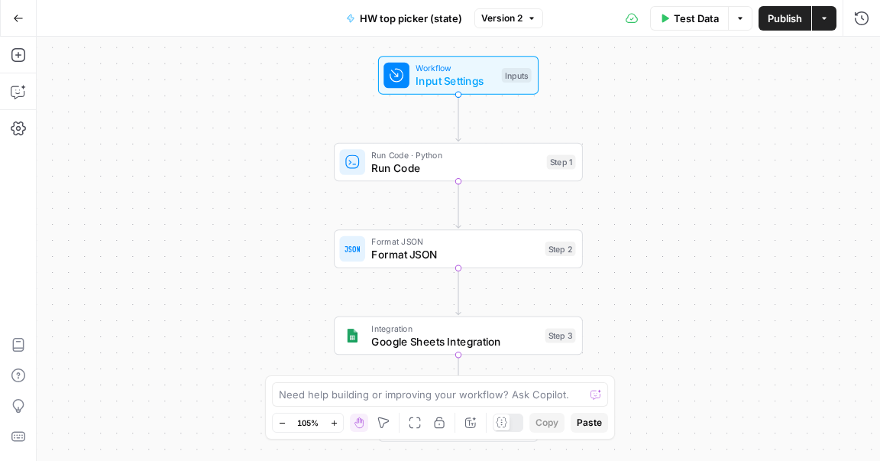
click at [422, 161] on span "Run Code" at bounding box center [455, 168] width 169 height 16
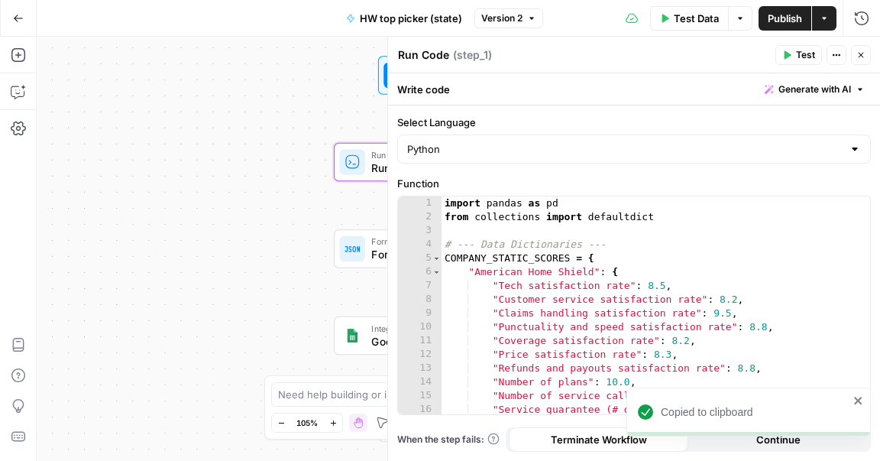
click at [860, 51] on icon "button" at bounding box center [861, 54] width 9 height 9
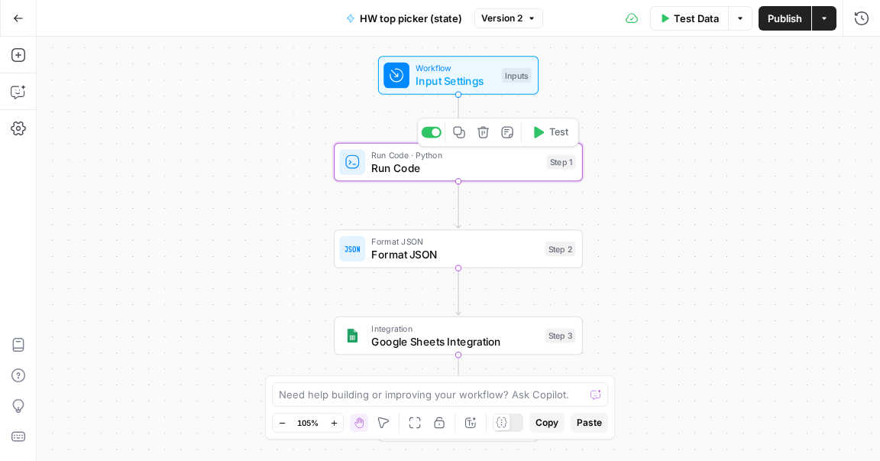
click at [462, 134] on icon "button" at bounding box center [459, 132] width 13 height 13
click at [381, 247] on span "Format JSON" at bounding box center [454, 254] width 167 height 16
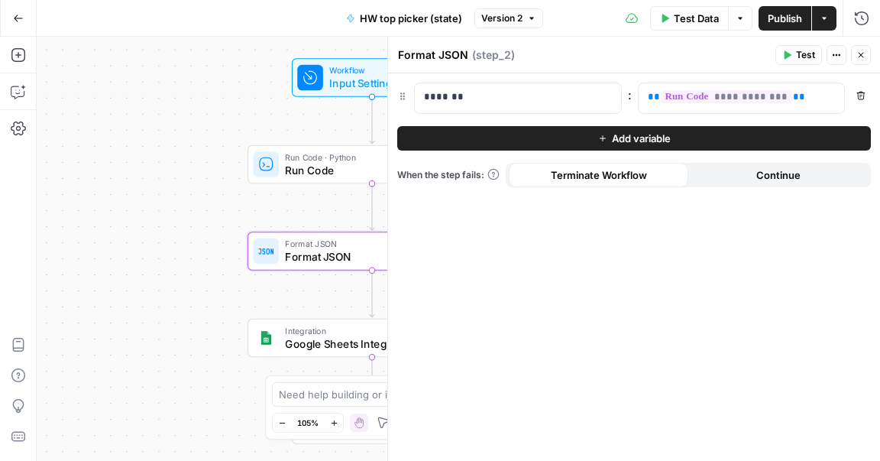
drag, startPoint x: 288, startPoint y: 228, endPoint x: 202, endPoint y: 230, distance: 85.6
click at [202, 230] on div "Workflow Input Settings Inputs Run Code · Python Run Code Step 1 Format JSON Fo…" at bounding box center [459, 249] width 844 height 424
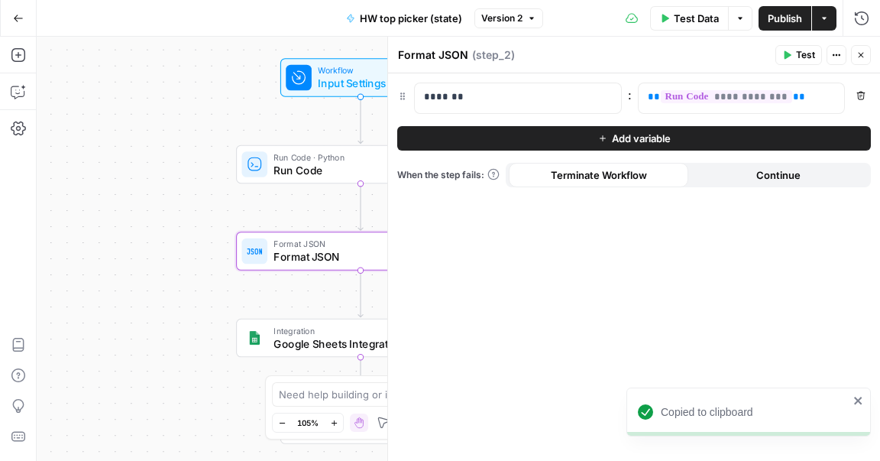
click at [864, 53] on icon "button" at bounding box center [861, 54] width 9 height 9
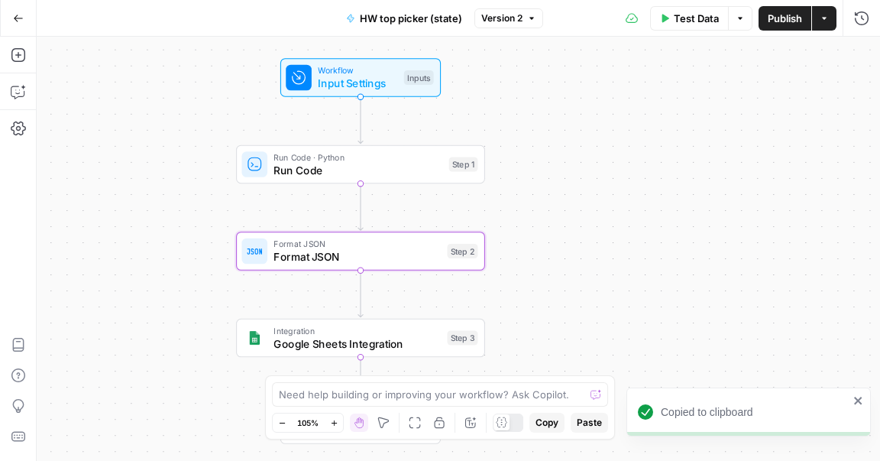
click at [426, 326] on span "Integration" at bounding box center [357, 330] width 167 height 13
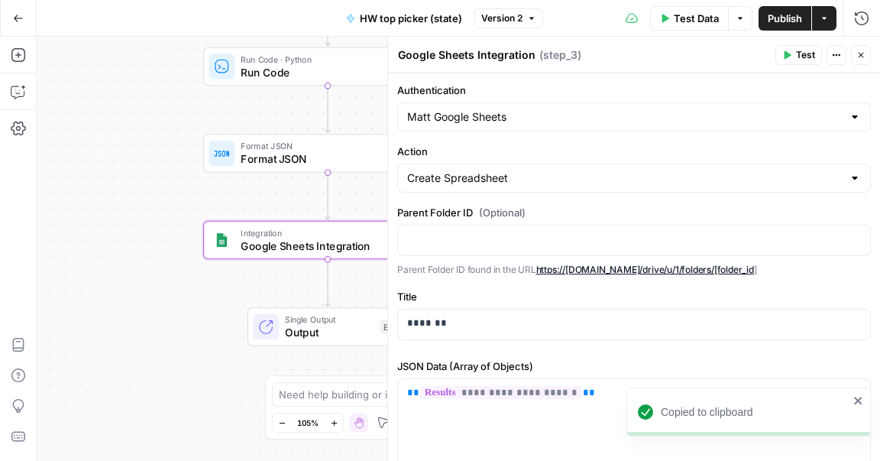
drag, startPoint x: 144, startPoint y: 151, endPoint x: 112, endPoint y: 53, distance: 103.2
click at [112, 53] on div "Workflow Input Settings Inputs Run Code · Python Run Code Step 1 Format JSON Fo…" at bounding box center [459, 249] width 844 height 424
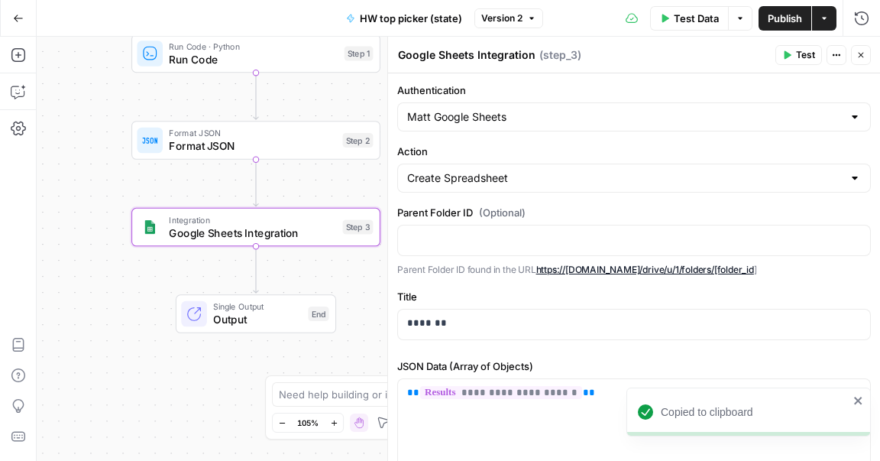
drag, startPoint x: 136, startPoint y: 112, endPoint x: 65, endPoint y: 99, distance: 72.2
click at [65, 99] on div "Workflow Input Settings Inputs Run Code · Python Run Code Step 1 Format JSON Fo…" at bounding box center [459, 249] width 844 height 424
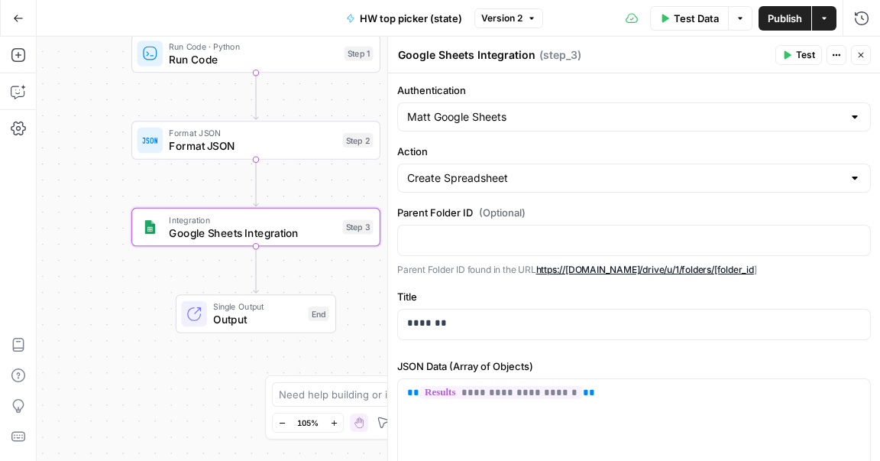
click at [249, 152] on span "Format JSON" at bounding box center [252, 146] width 167 height 16
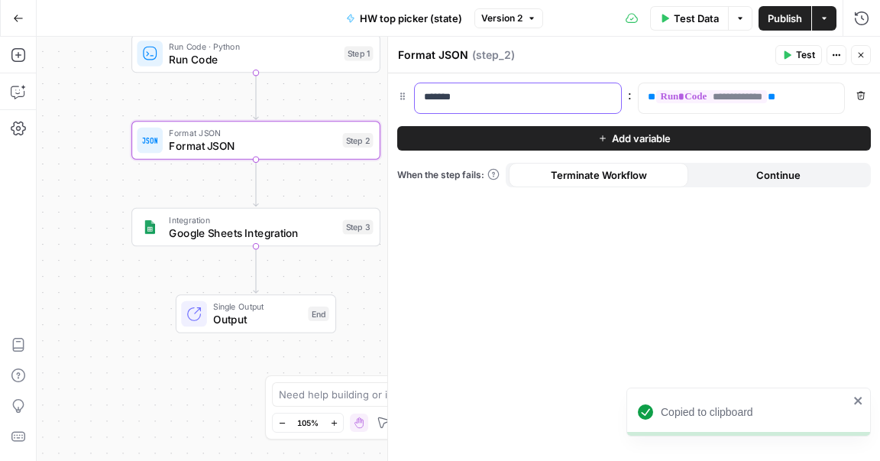
click at [472, 94] on p "*******" at bounding box center [518, 96] width 188 height 15
click at [805, 95] on p "**********" at bounding box center [730, 96] width 164 height 15
